Goal: Task Accomplishment & Management: Complete application form

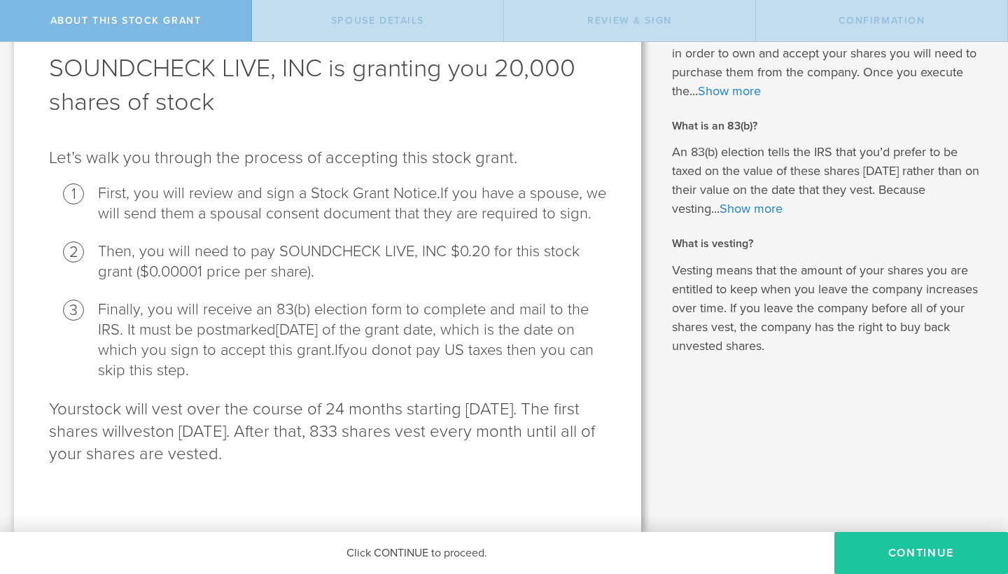
click at [874, 554] on button "CONTINUE" at bounding box center [922, 553] width 174 height 42
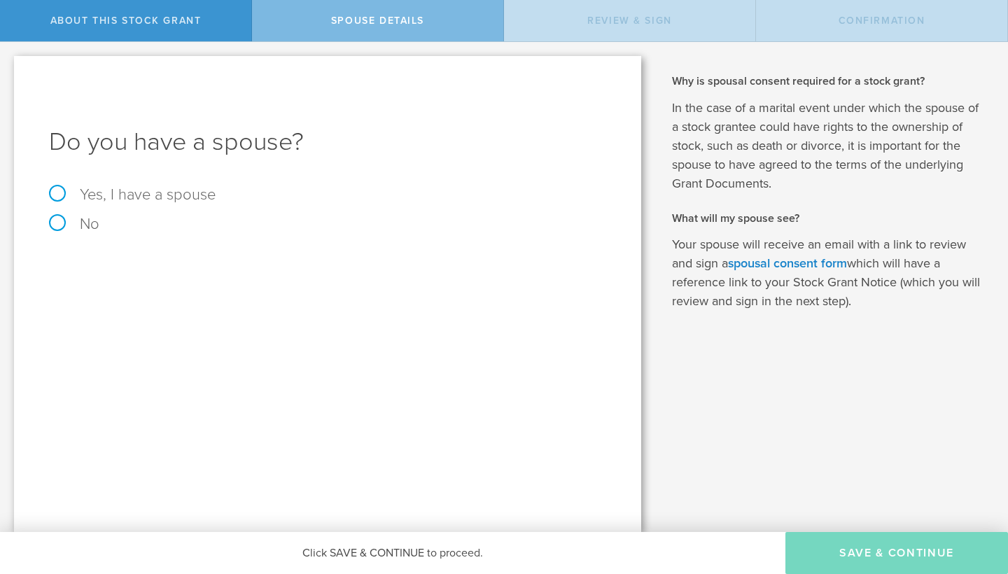
click at [60, 191] on label "Yes, I have a spouse" at bounding box center [327, 194] width 557 height 15
click at [9, 64] on input "Yes, I have a spouse" at bounding box center [4, 53] width 9 height 22
radio input "true"
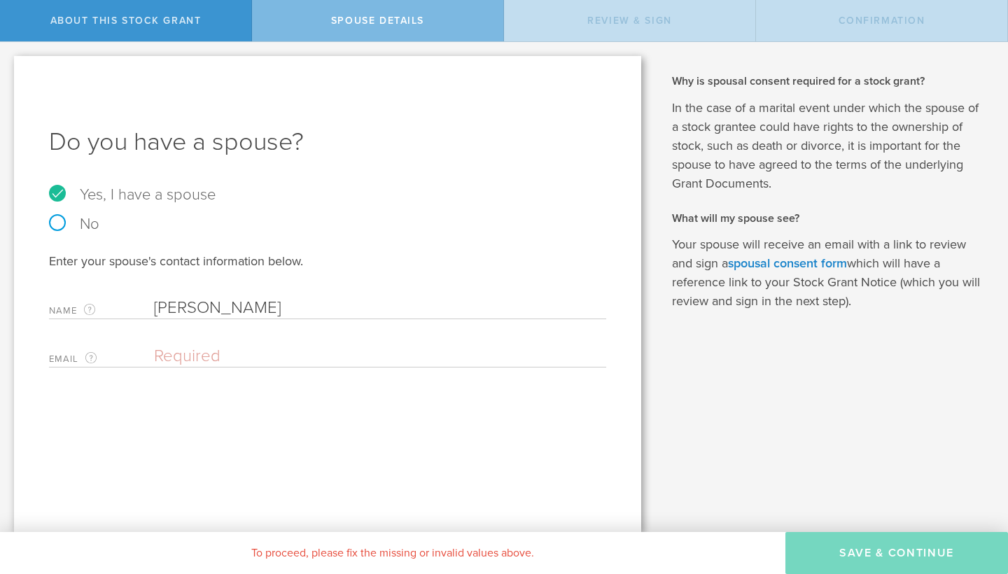
type input "[PERSON_NAME]"
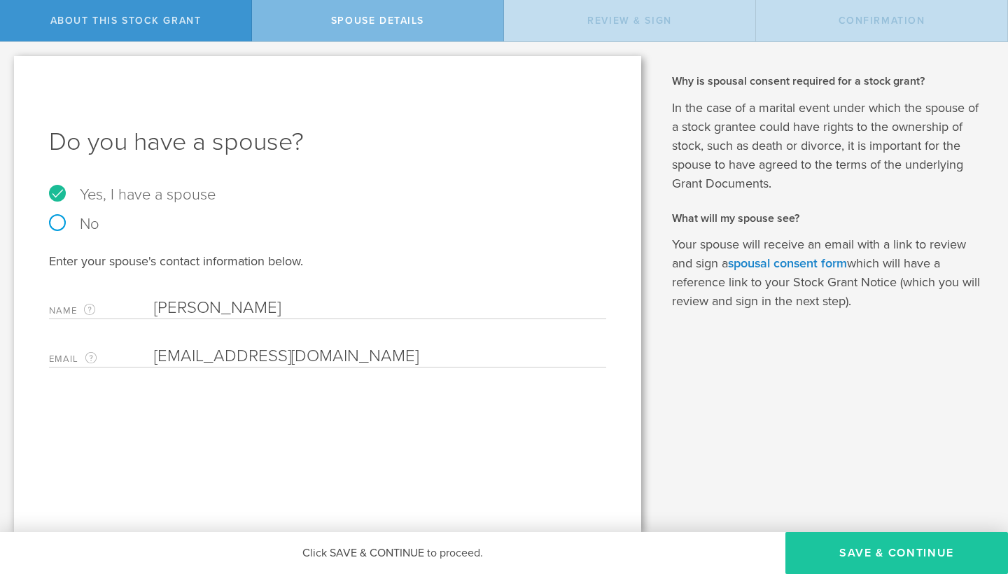
type input "[EMAIL_ADDRESS][DOMAIN_NAME]"
click at [828, 551] on button "Save & Continue" at bounding box center [896, 553] width 223 height 42
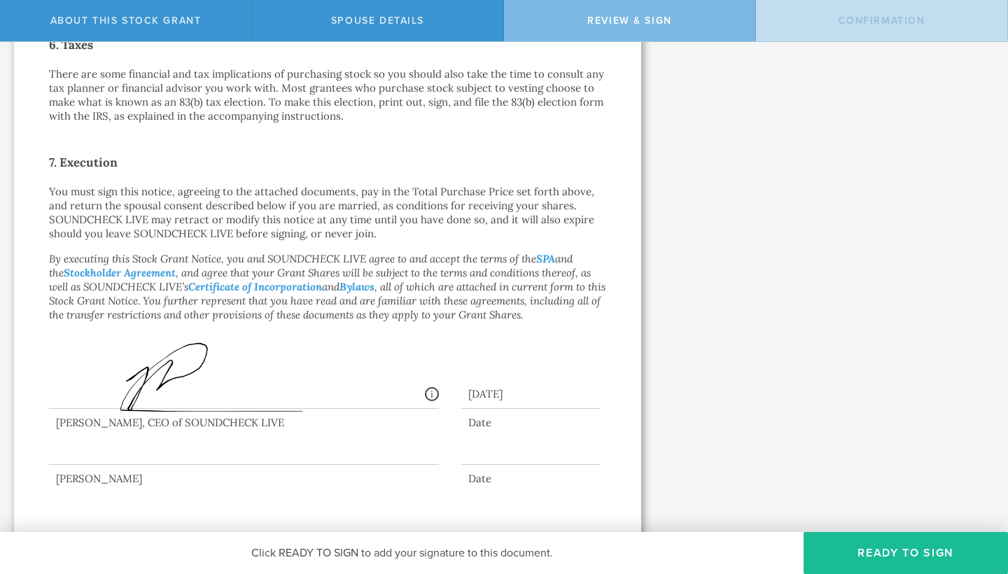
scroll to position [1007, 0]
click at [877, 551] on button "Ready to Sign" at bounding box center [906, 553] width 204 height 42
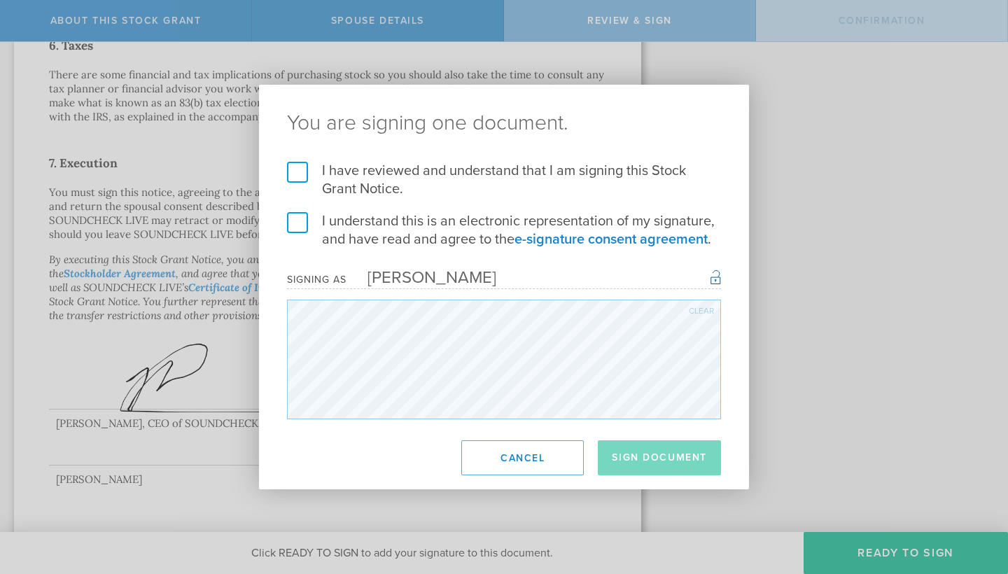
click at [300, 176] on label "I have reviewed and understand that I am signing this Stock Grant Notice." at bounding box center [504, 180] width 434 height 36
click at [0, 0] on input "I have reviewed and understand that I am signing this Stock Grant Notice." at bounding box center [0, 0] width 0 height 0
click at [300, 219] on label "I understand this is an electronic representation of my signature, and have rea…" at bounding box center [504, 230] width 434 height 36
click at [0, 0] on input "I understand this is an electronic representation of my signature, and have rea…" at bounding box center [0, 0] width 0 height 0
click at [679, 461] on button "Sign Document" at bounding box center [659, 457] width 123 height 35
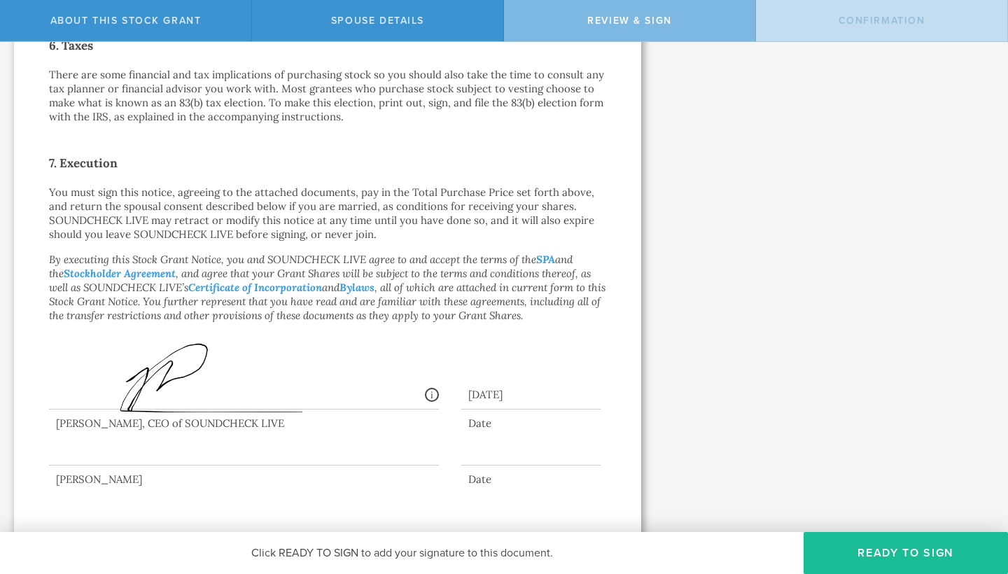
scroll to position [0, 0]
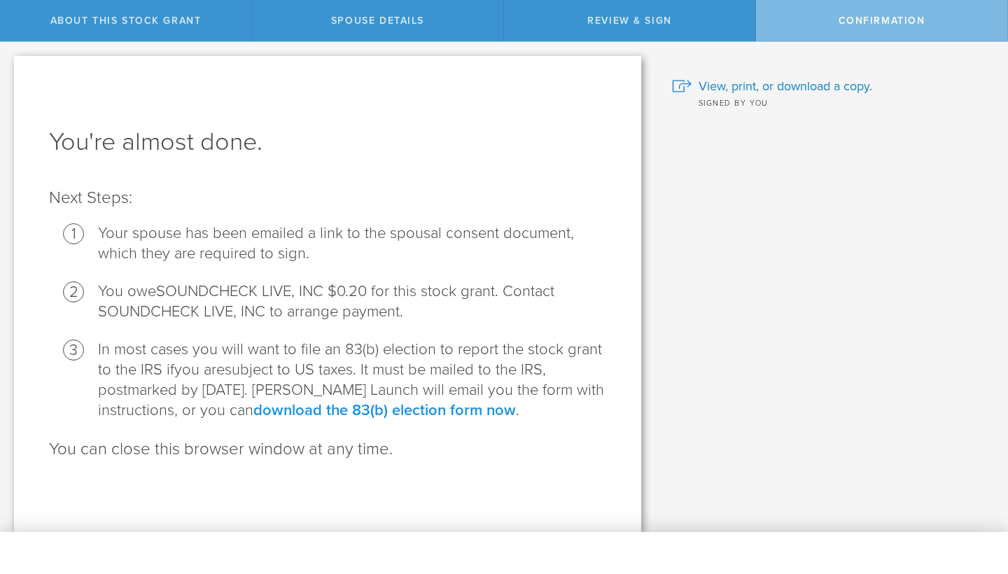
click at [478, 412] on link "download the 83(b) election form now" at bounding box center [384, 410] width 263 height 18
